Goal: Navigation & Orientation: Find specific page/section

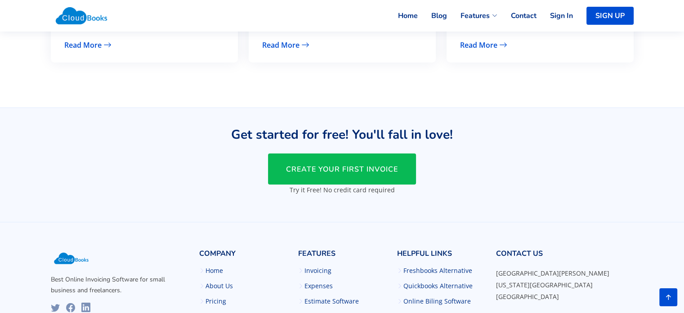
scroll to position [2203, 0]
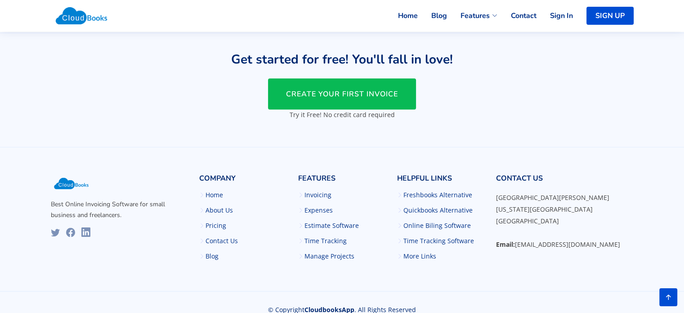
scroll to position [1166, 0]
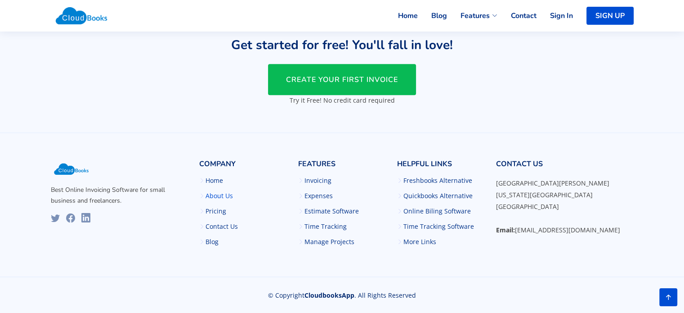
click at [206, 197] on link "About Us" at bounding box center [219, 196] width 27 height 6
